Goal: Task Accomplishment & Management: Use online tool/utility

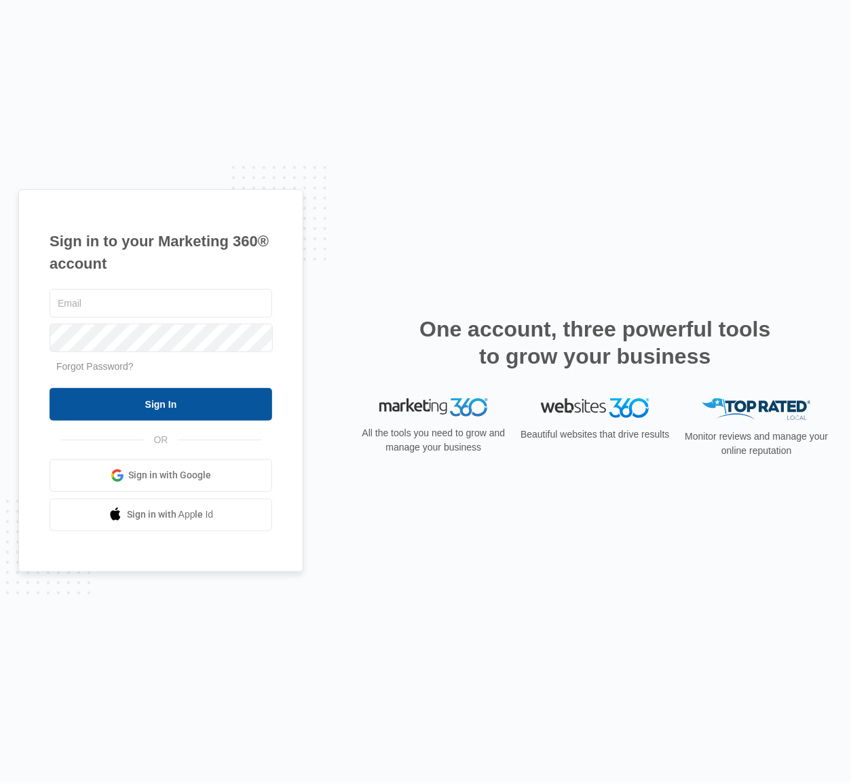
type input "[PERSON_NAME][EMAIL_ADDRESS][PERSON_NAME][DOMAIN_NAME]"
click at [222, 400] on input "Sign In" at bounding box center [161, 404] width 223 height 33
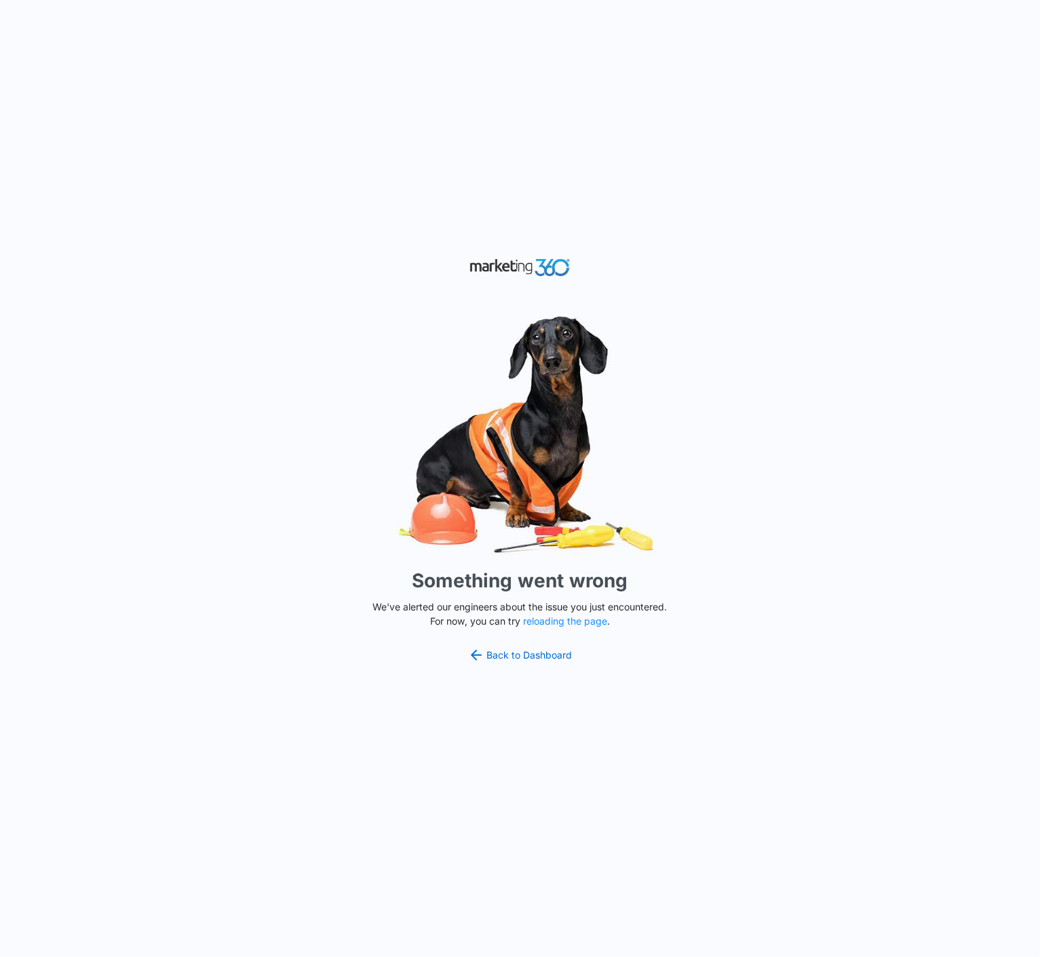
click at [436, 173] on div "Something went wrong We've alerted our engineers about the issue you just encou…" at bounding box center [520, 478] width 1040 height 957
